Goal: Transaction & Acquisition: Obtain resource

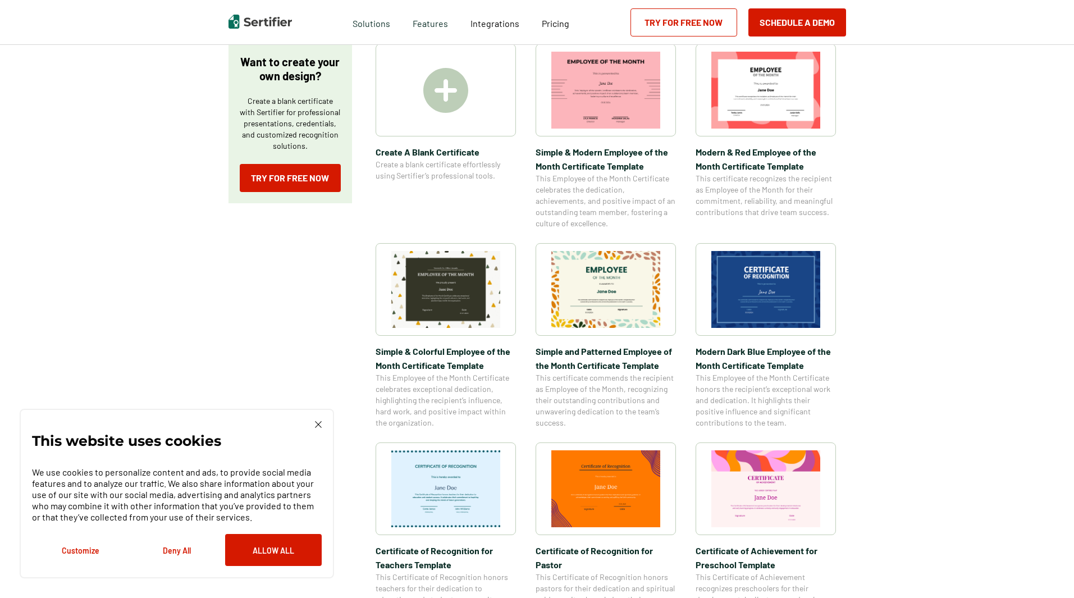
scroll to position [225, 0]
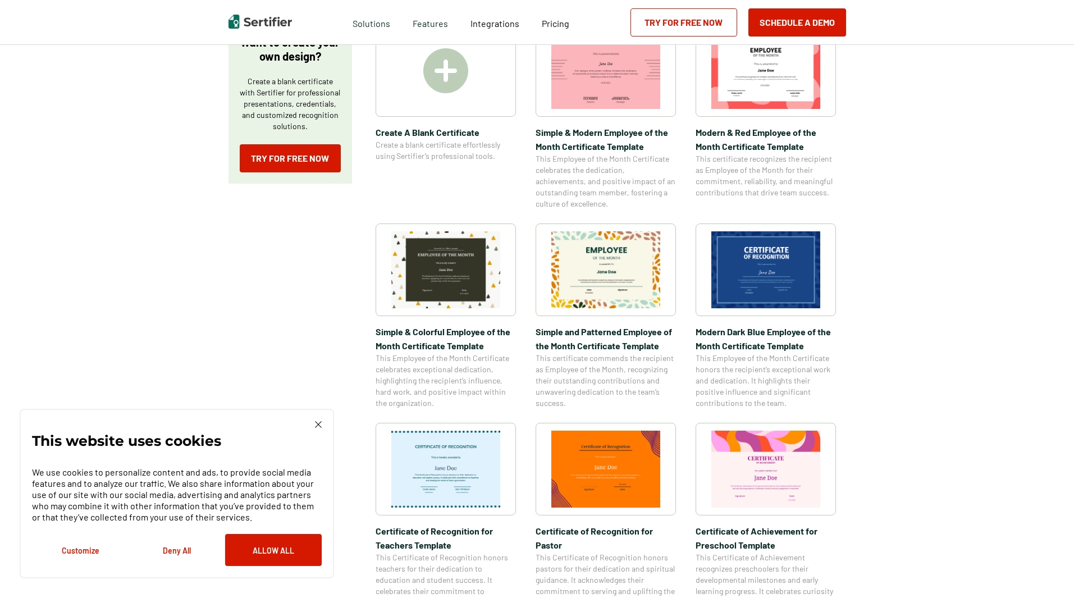
click at [630, 259] on img at bounding box center [605, 269] width 109 height 77
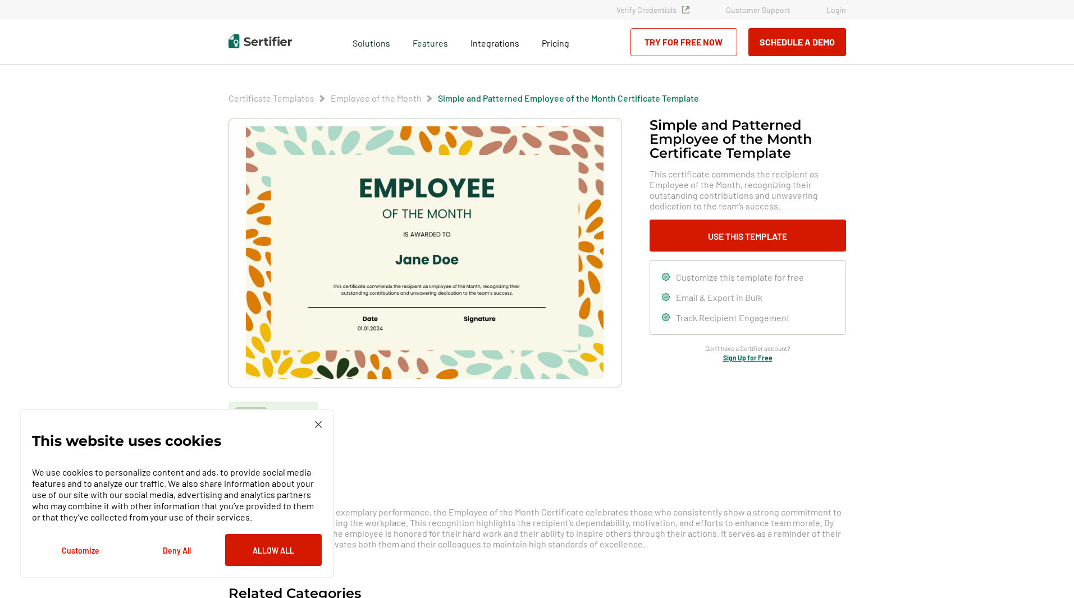
click at [509, 195] on img at bounding box center [424, 252] width 357 height 253
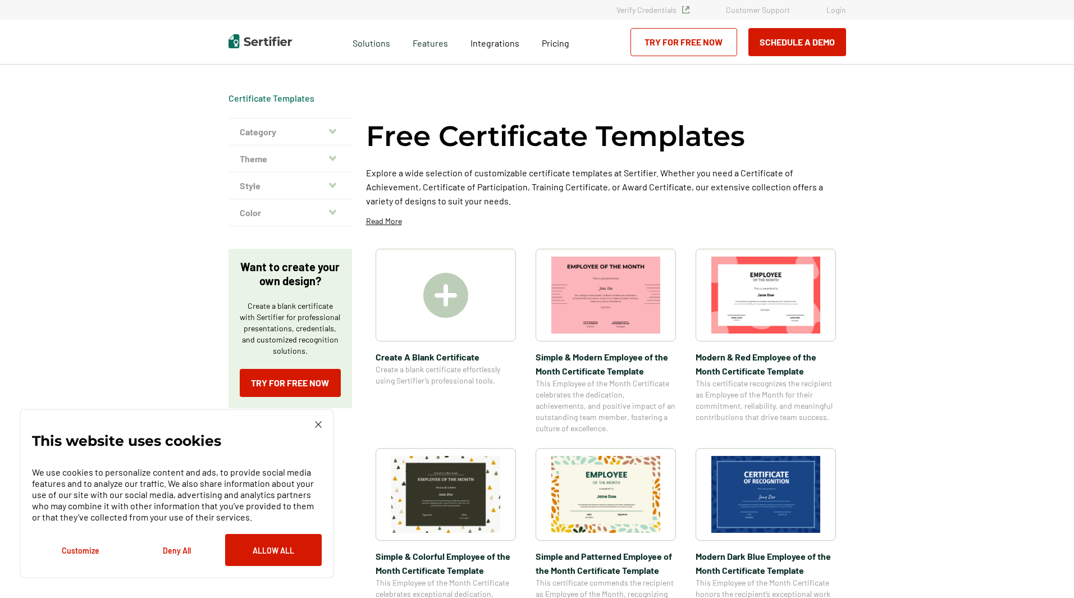
click at [453, 301] on img at bounding box center [445, 295] width 45 height 45
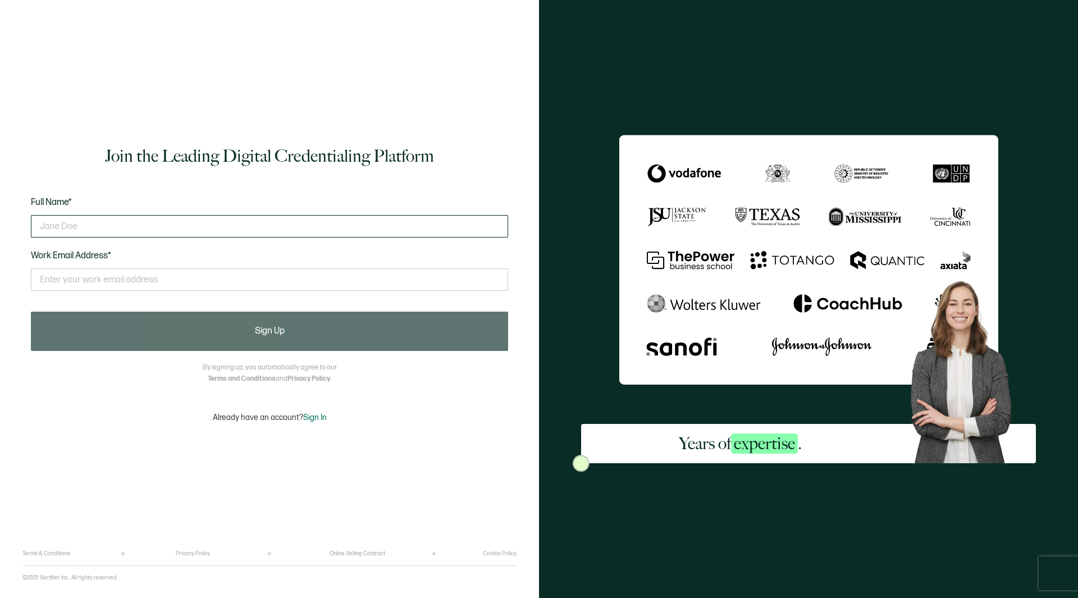
click at [81, 226] on input "text" at bounding box center [269, 226] width 477 height 22
paste input "ZAMIRA AKIFOVSKA"
type input "ZAMIRA AKIFOVSKA"
